Goal: Check status: Check status

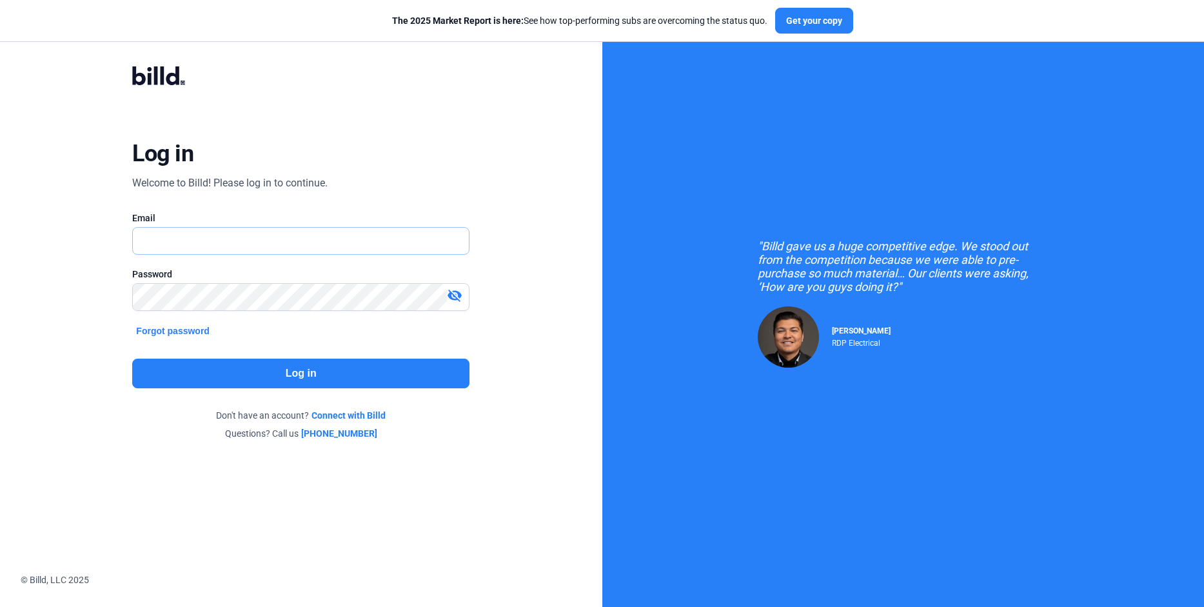
click at [284, 244] on input "text" at bounding box center [294, 241] width 322 height 26
type input "[PERSON_NAME][EMAIL_ADDRESS][DOMAIN_NAME]"
click at [292, 366] on button "Log in" at bounding box center [300, 374] width 337 height 30
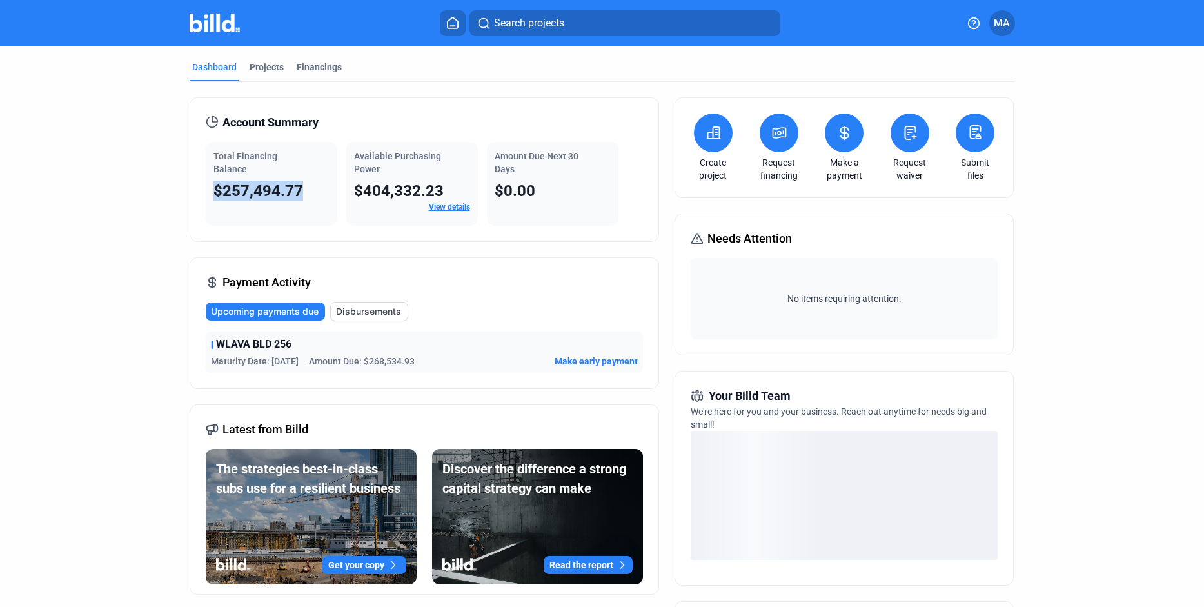
drag, startPoint x: 211, startPoint y: 190, endPoint x: 315, endPoint y: 195, distance: 104.0
click at [315, 195] on div "$257,494.77" at bounding box center [272, 191] width 116 height 21
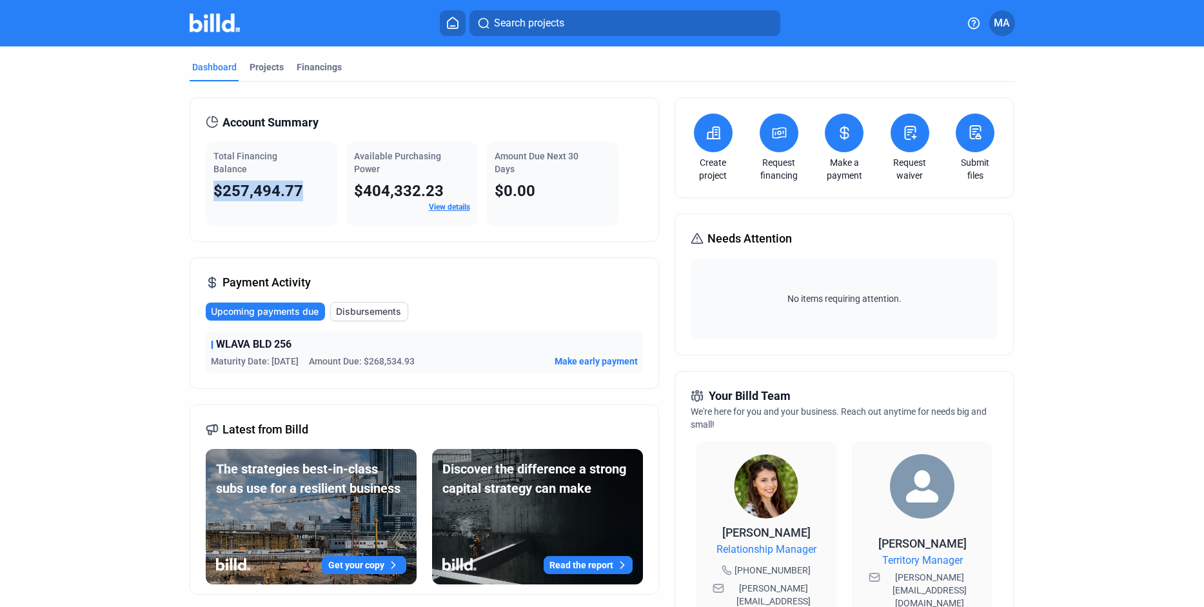
click at [306, 194] on div "$257,494.77" at bounding box center [272, 191] width 116 height 21
drag, startPoint x: 306, startPoint y: 194, endPoint x: 186, endPoint y: 186, distance: 120.2
click at [190, 186] on div "Account Summary Total Financing Balance $257,494.77 Available Purchasing Power …" at bounding box center [425, 169] width 470 height 144
click at [226, 182] on span "$257,494.77" at bounding box center [259, 191] width 90 height 18
click at [206, 185] on div "Total Financing Balance $257,494.77" at bounding box center [272, 184] width 132 height 84
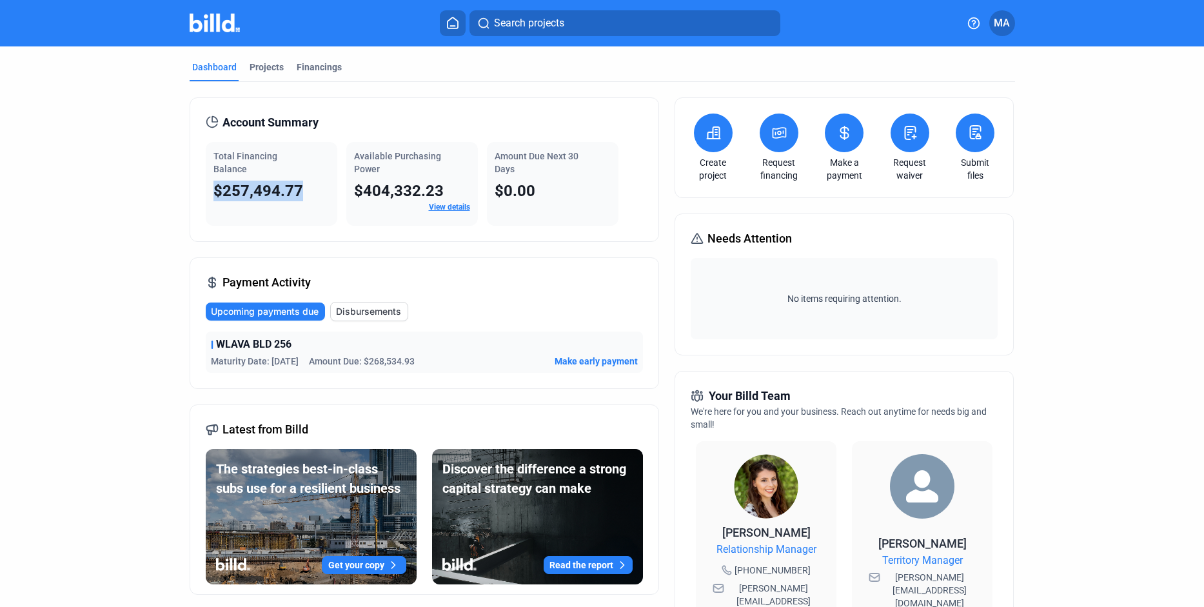
drag, startPoint x: 206, startPoint y: 186, endPoint x: 309, endPoint y: 195, distance: 103.6
click at [317, 194] on div "Total Financing Balance $257,494.77" at bounding box center [272, 184] width 132 height 84
click at [309, 195] on div "$257,494.77" at bounding box center [272, 191] width 116 height 21
drag, startPoint x: 253, startPoint y: 188, endPoint x: 205, endPoint y: 187, distance: 47.7
click at [206, 187] on div "Total Financing Balance $257,494.77" at bounding box center [272, 184] width 132 height 84
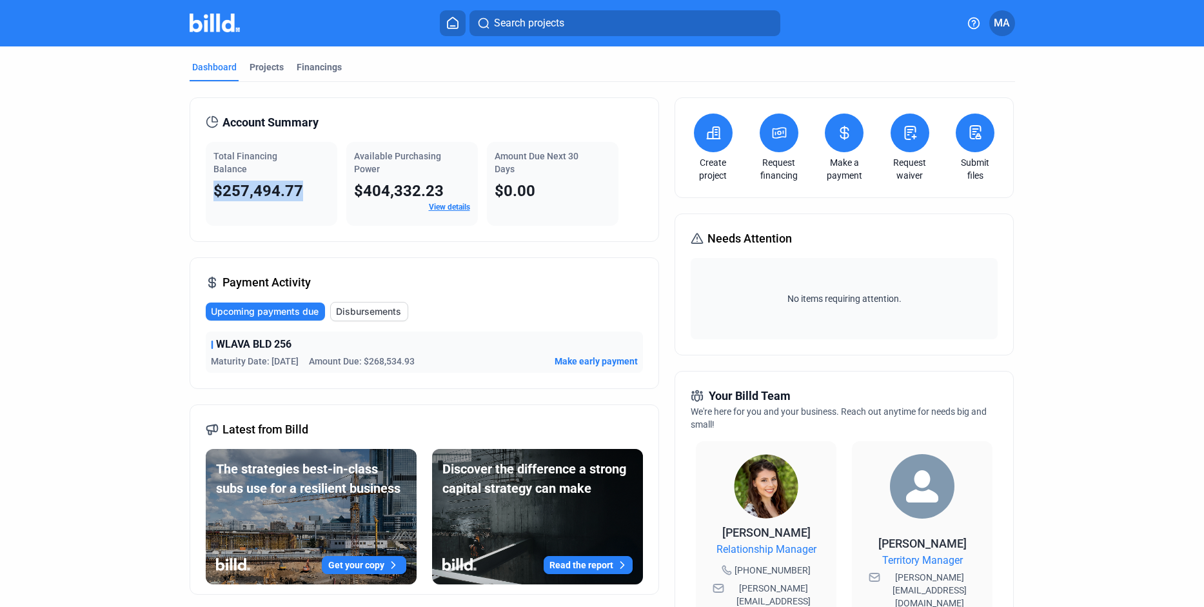
click at [245, 185] on span "$257,494.77" at bounding box center [259, 191] width 90 height 18
